Goal: Information Seeking & Learning: Learn about a topic

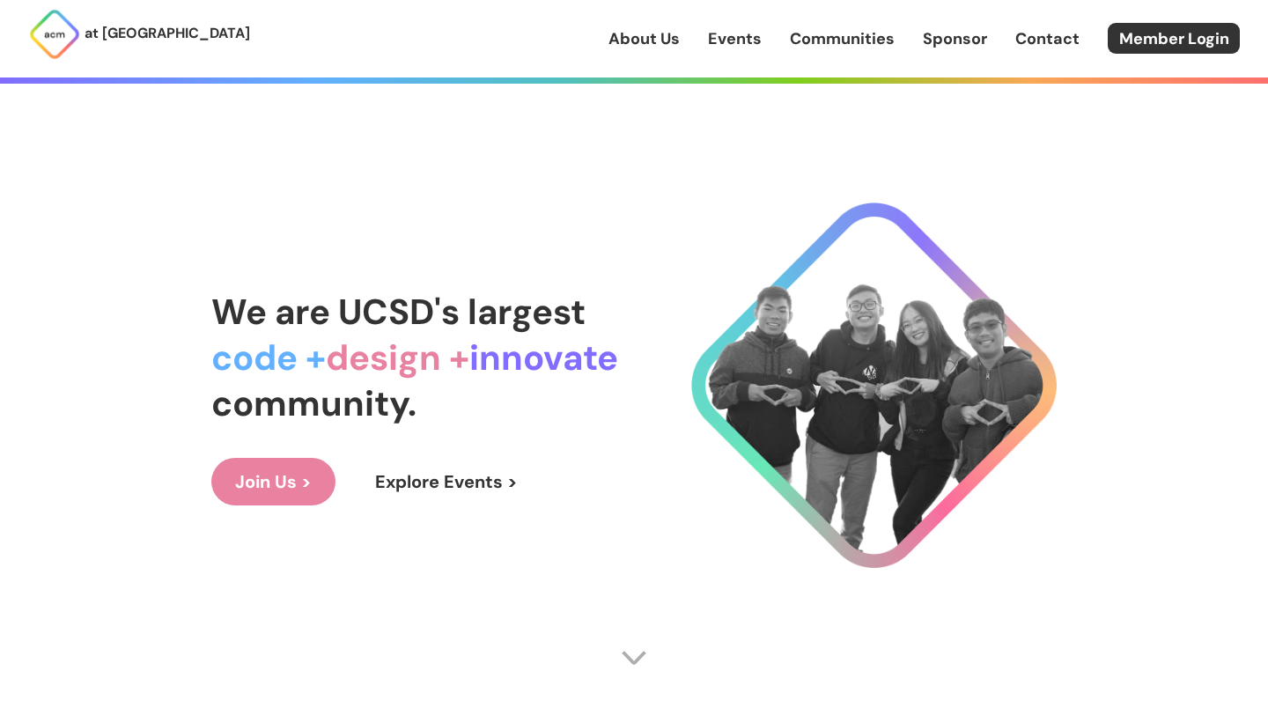
click at [741, 42] on link "Events" at bounding box center [735, 38] width 54 height 23
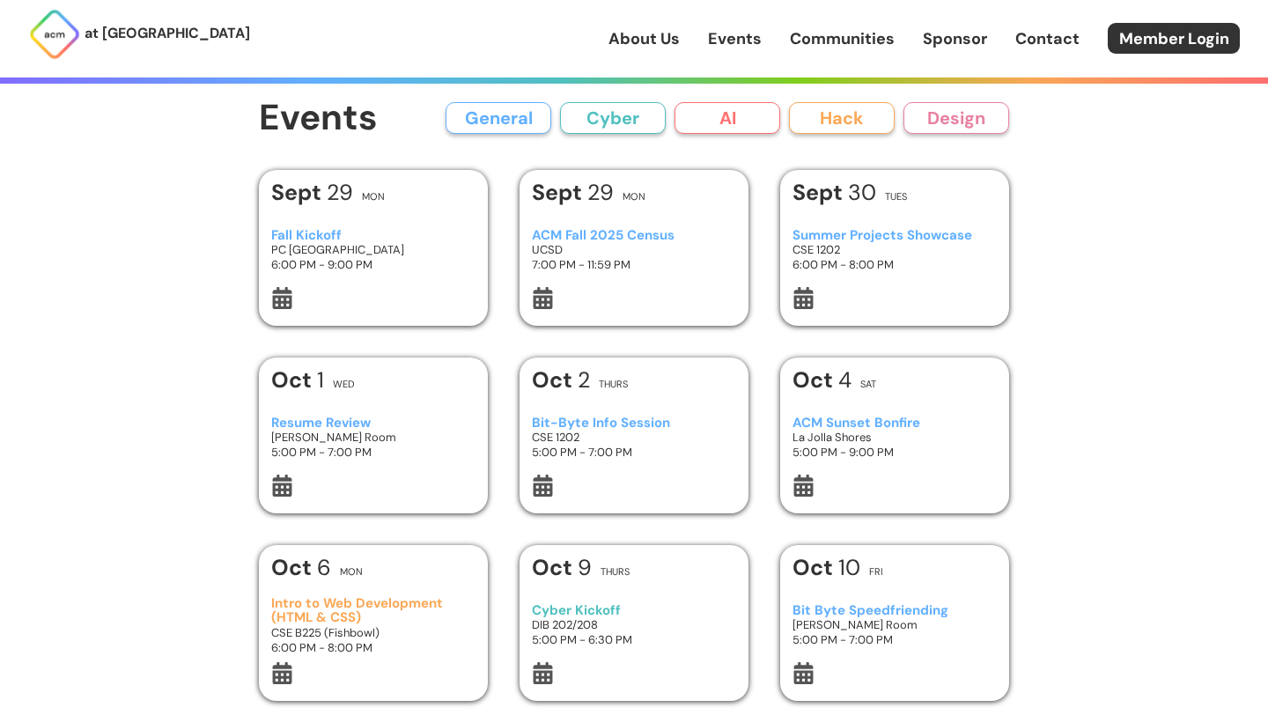
click at [619, 280] on div "ACM Fall 2025 Census UCSD 7:00 PM - 11:59 PM" at bounding box center [634, 250] width 205 height 74
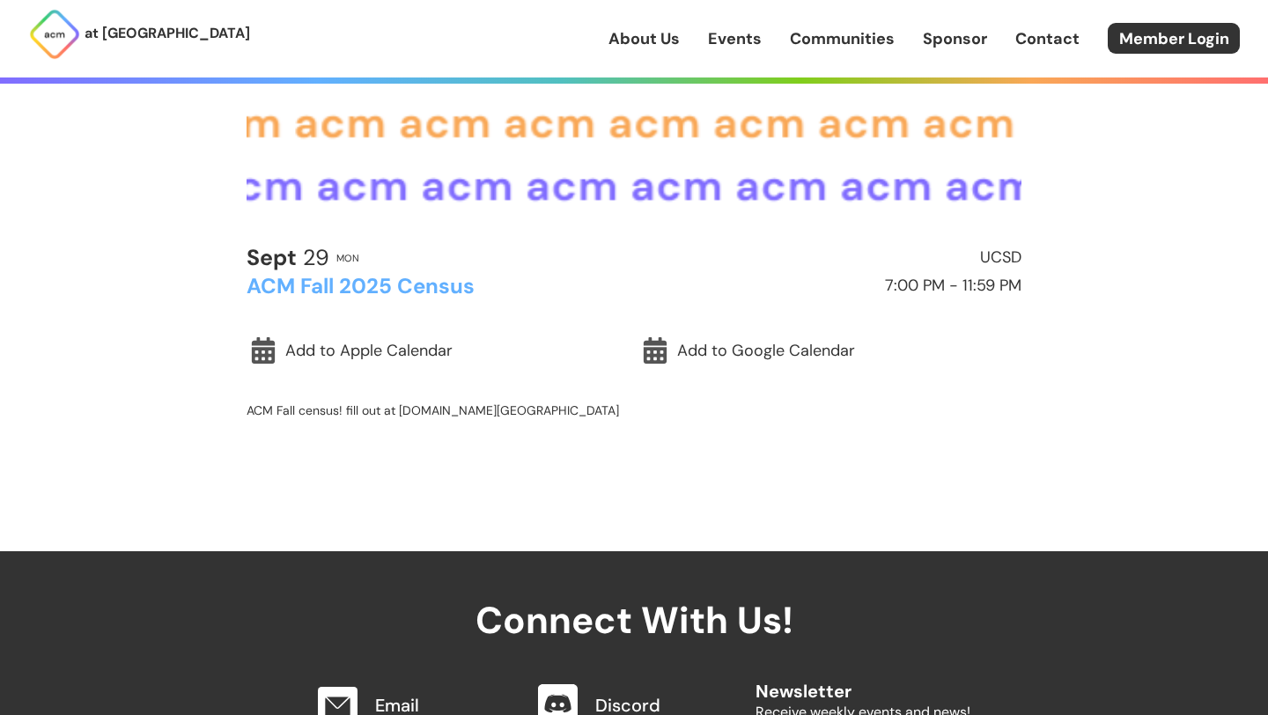
scroll to position [403, 0]
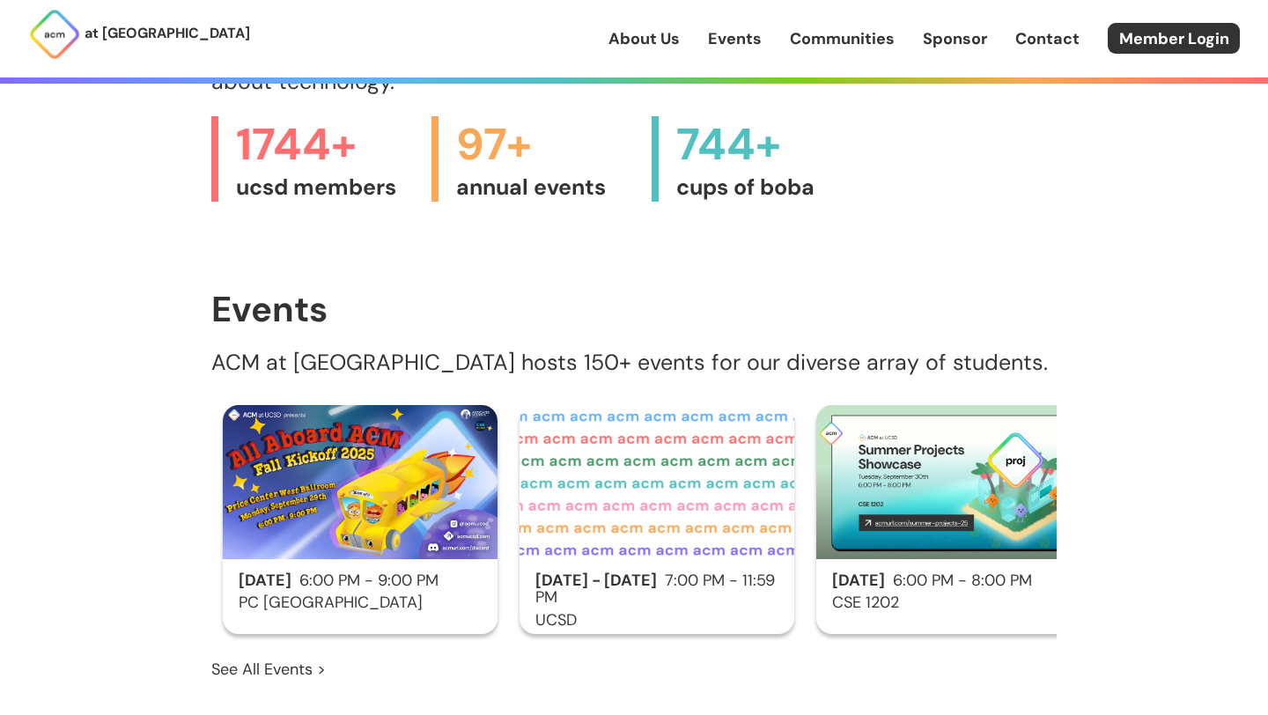
scroll to position [820, 0]
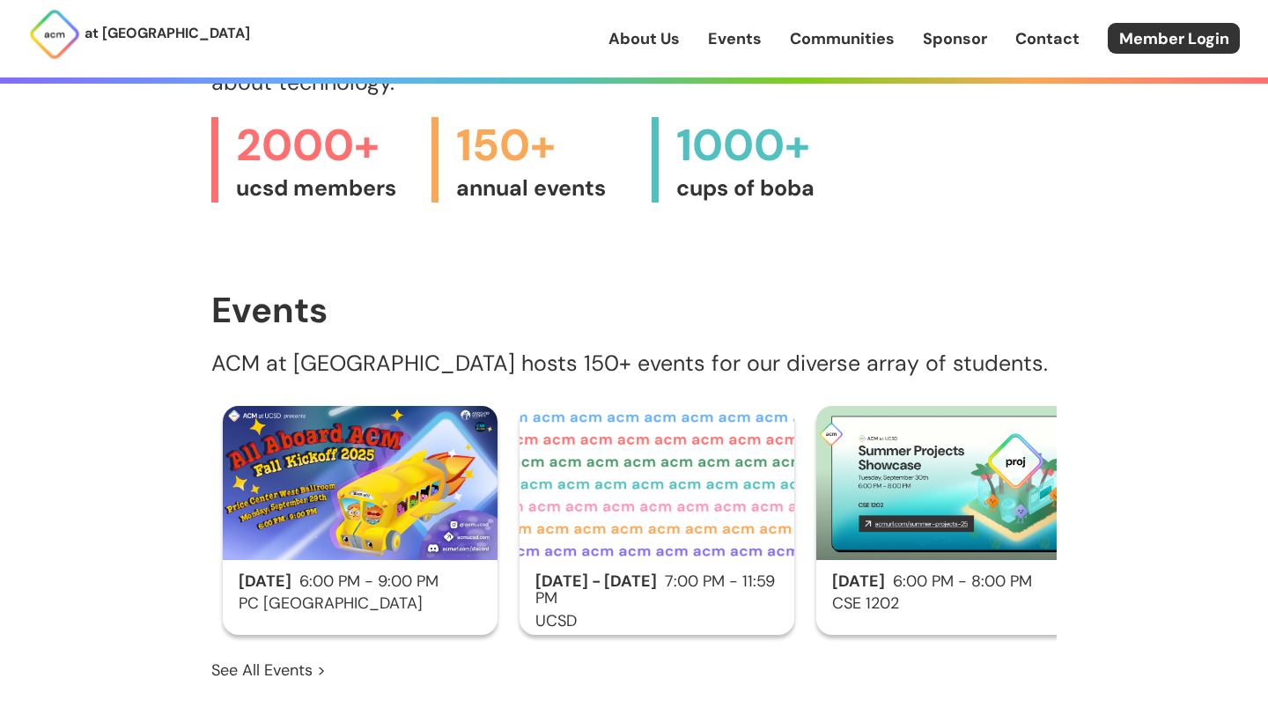
click at [394, 595] on h3 "PC [GEOGRAPHIC_DATA]" at bounding box center [360, 604] width 275 height 18
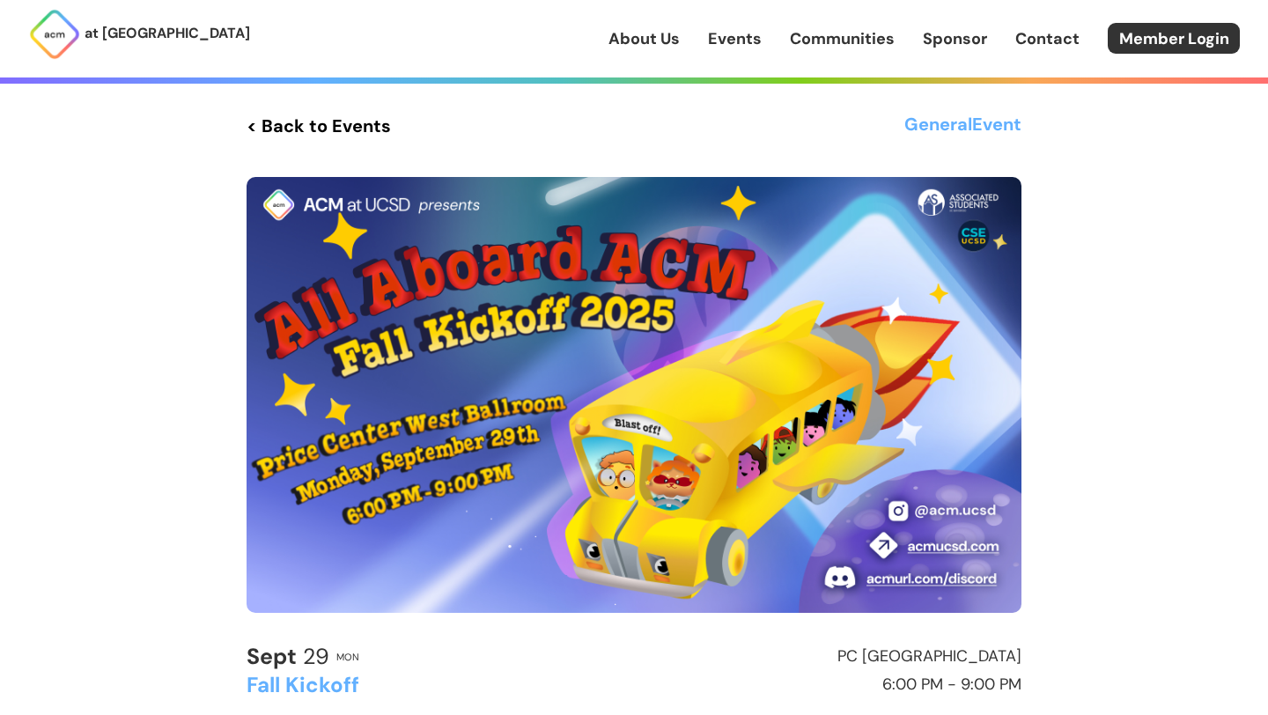
click at [477, 311] on img at bounding box center [634, 395] width 775 height 436
click at [649, 256] on img at bounding box center [634, 395] width 775 height 436
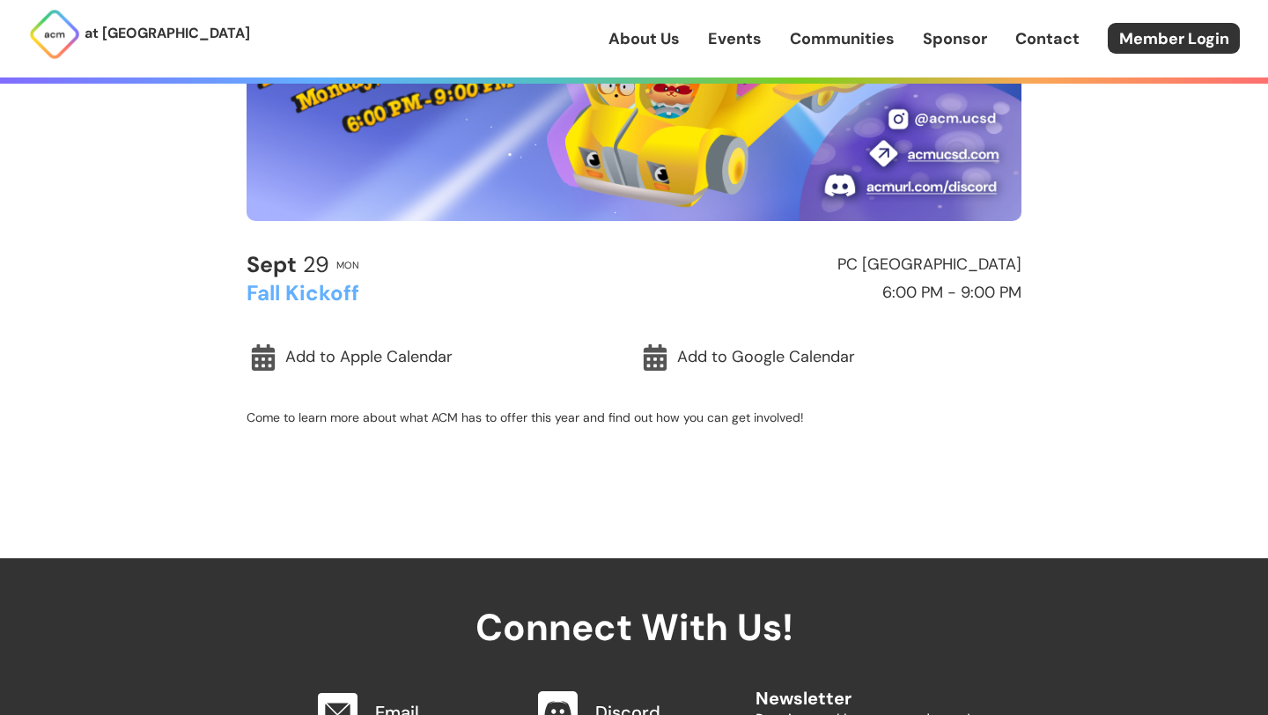
scroll to position [395, 0]
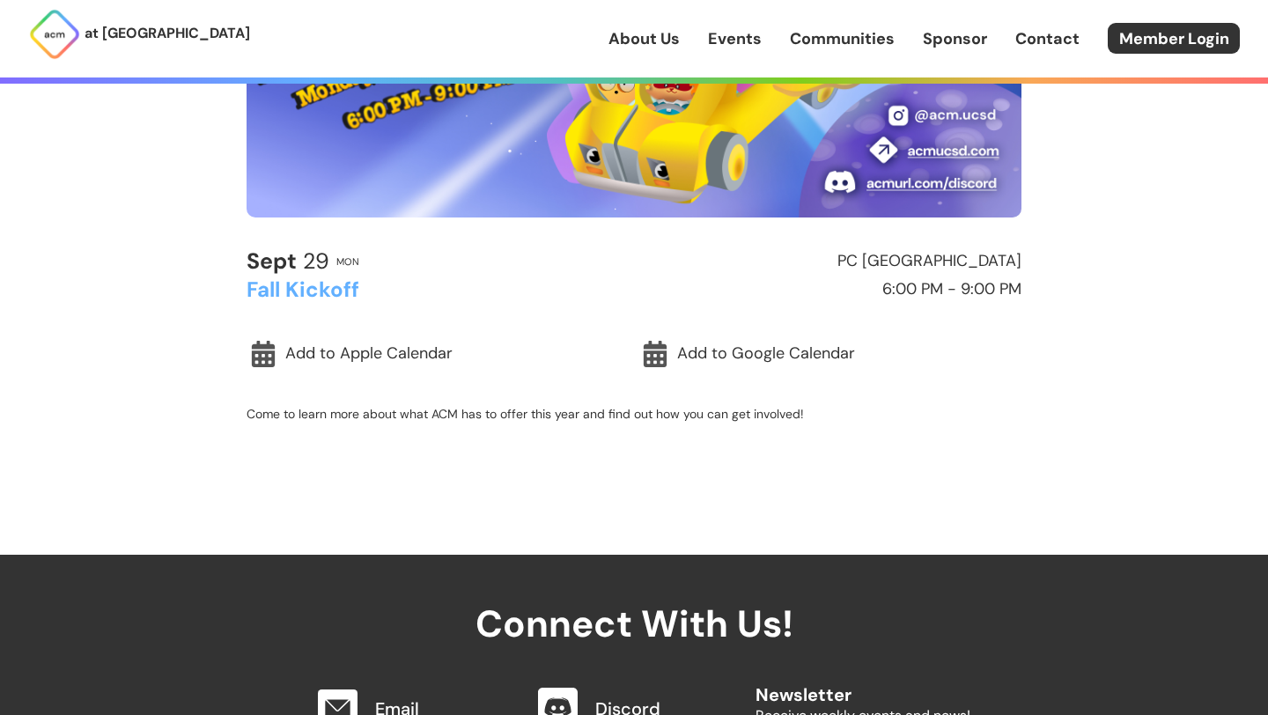
click at [305, 296] on h2 "Fall Kickoff" at bounding box center [436, 289] width 379 height 23
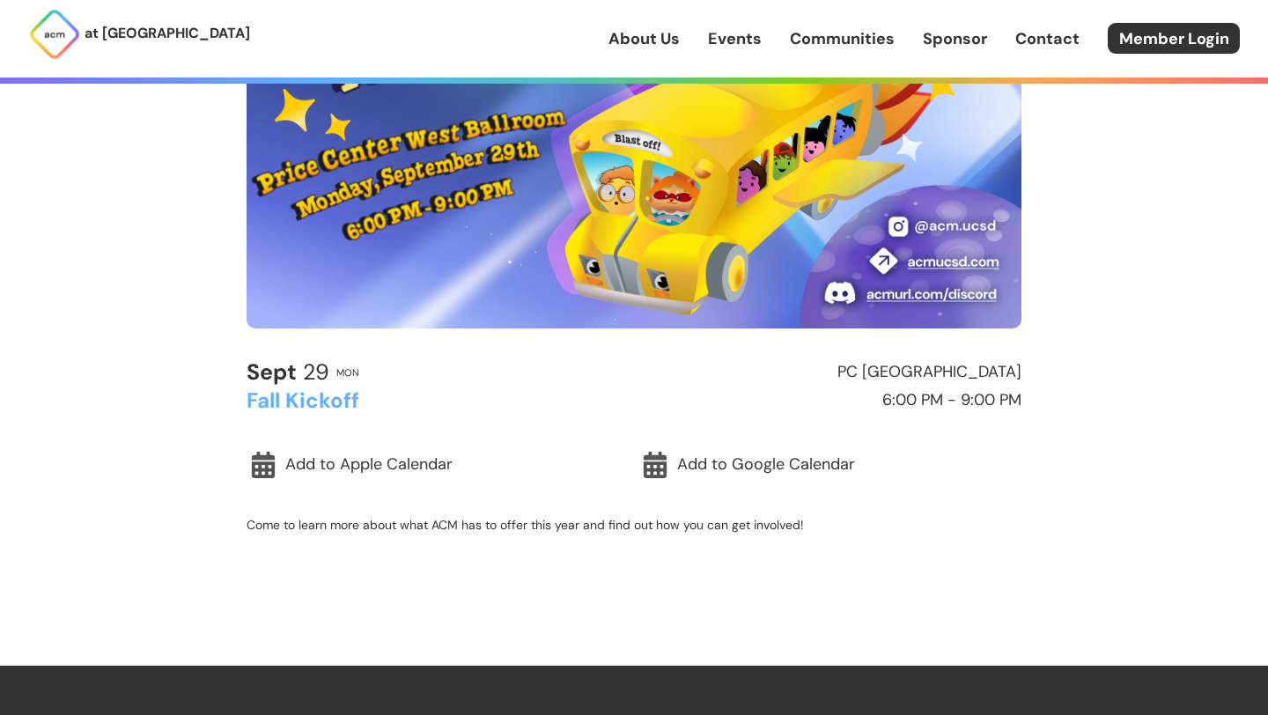
scroll to position [248, 0]
